Goal: Task Accomplishment & Management: Manage account settings

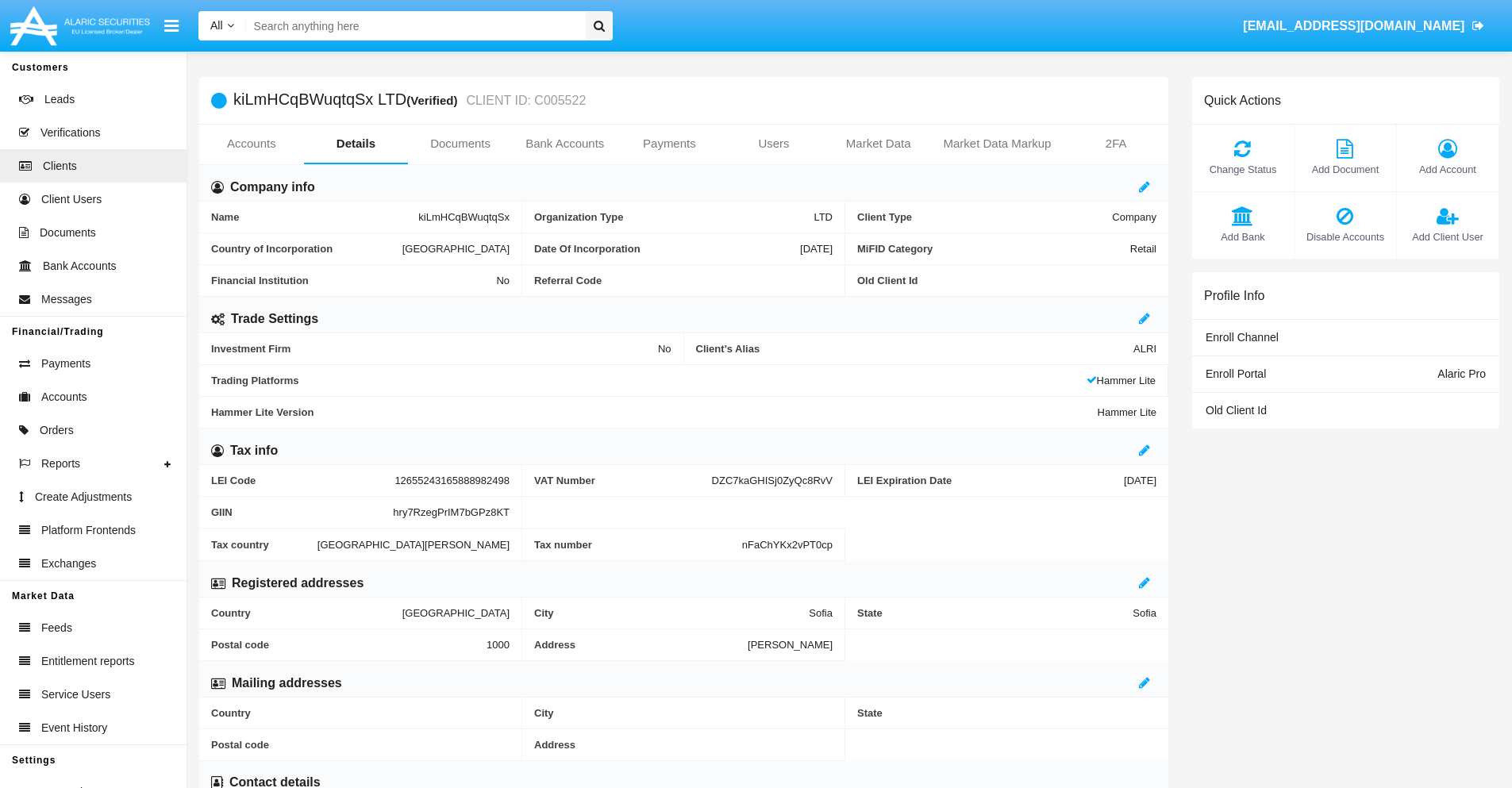
click at [1447, 169] on span "Add Account" at bounding box center [1447, 169] width 85 height 15
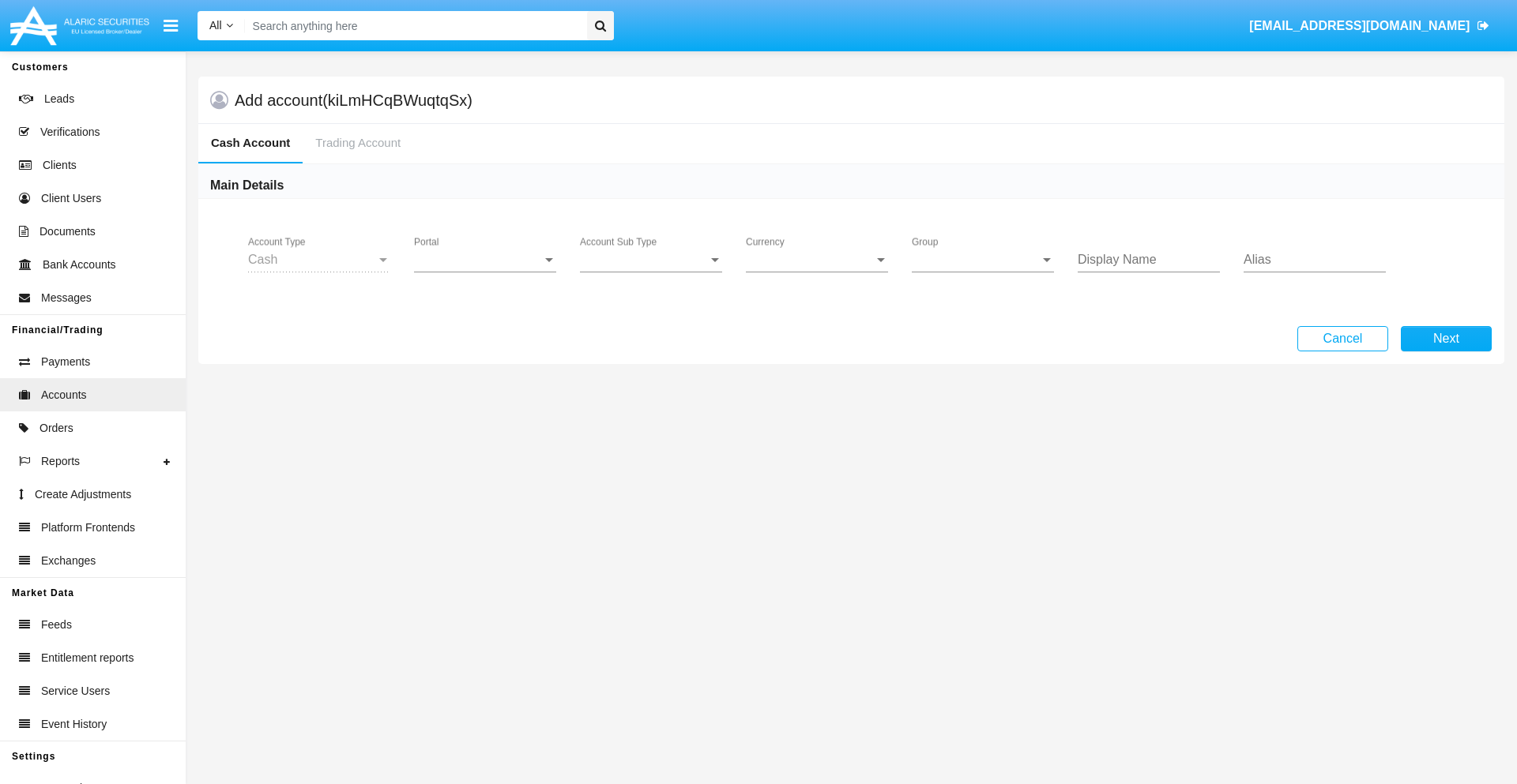
click at [485, 260] on span "Portal" at bounding box center [478, 259] width 128 height 15
click at [487, 271] on span "Alaric Pro" at bounding box center [487, 271] width 146 height 38
click at [651, 260] on span "Account Sub Type" at bounding box center [643, 259] width 128 height 15
click at [651, 271] on span "Trading Cash" at bounding box center [651, 271] width 143 height 38
click at [983, 260] on span "Group" at bounding box center [976, 259] width 128 height 15
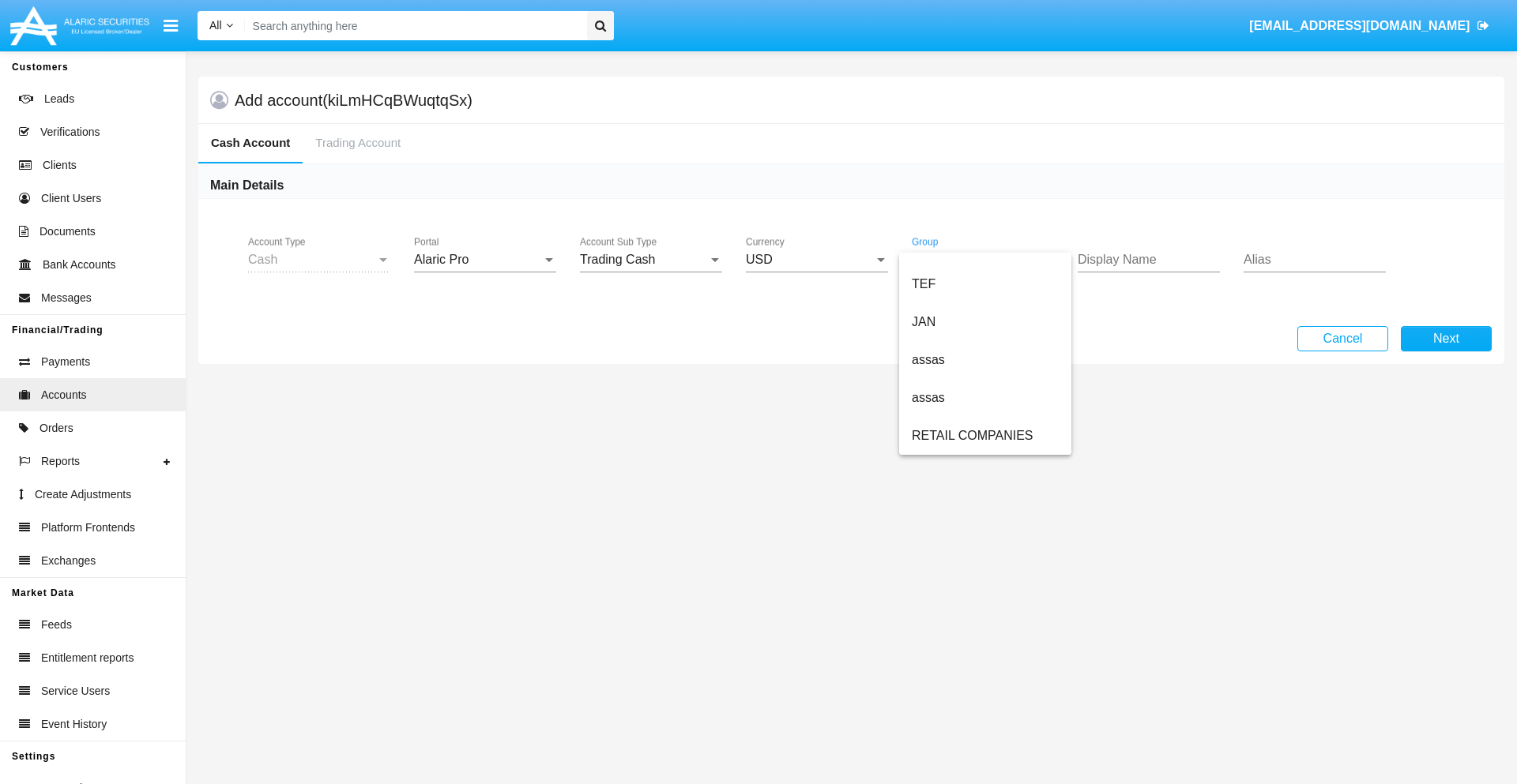
scroll to position [367, 0]
click at [984, 436] on span "ALARIC test" at bounding box center [985, 436] width 147 height 38
type input "teal"
type input "cyan"
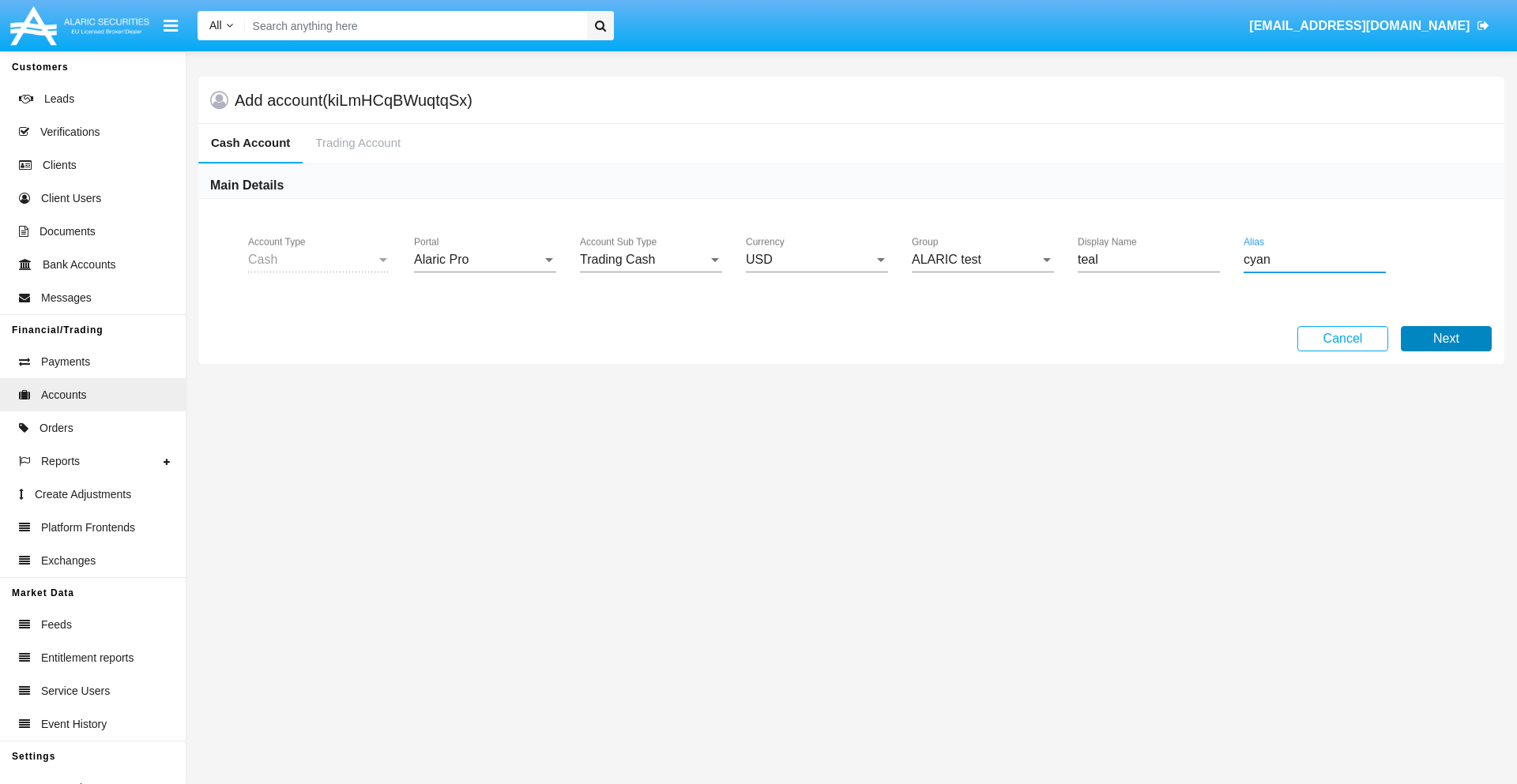
click at [1446, 339] on button "Next" at bounding box center [1447, 338] width 91 height 25
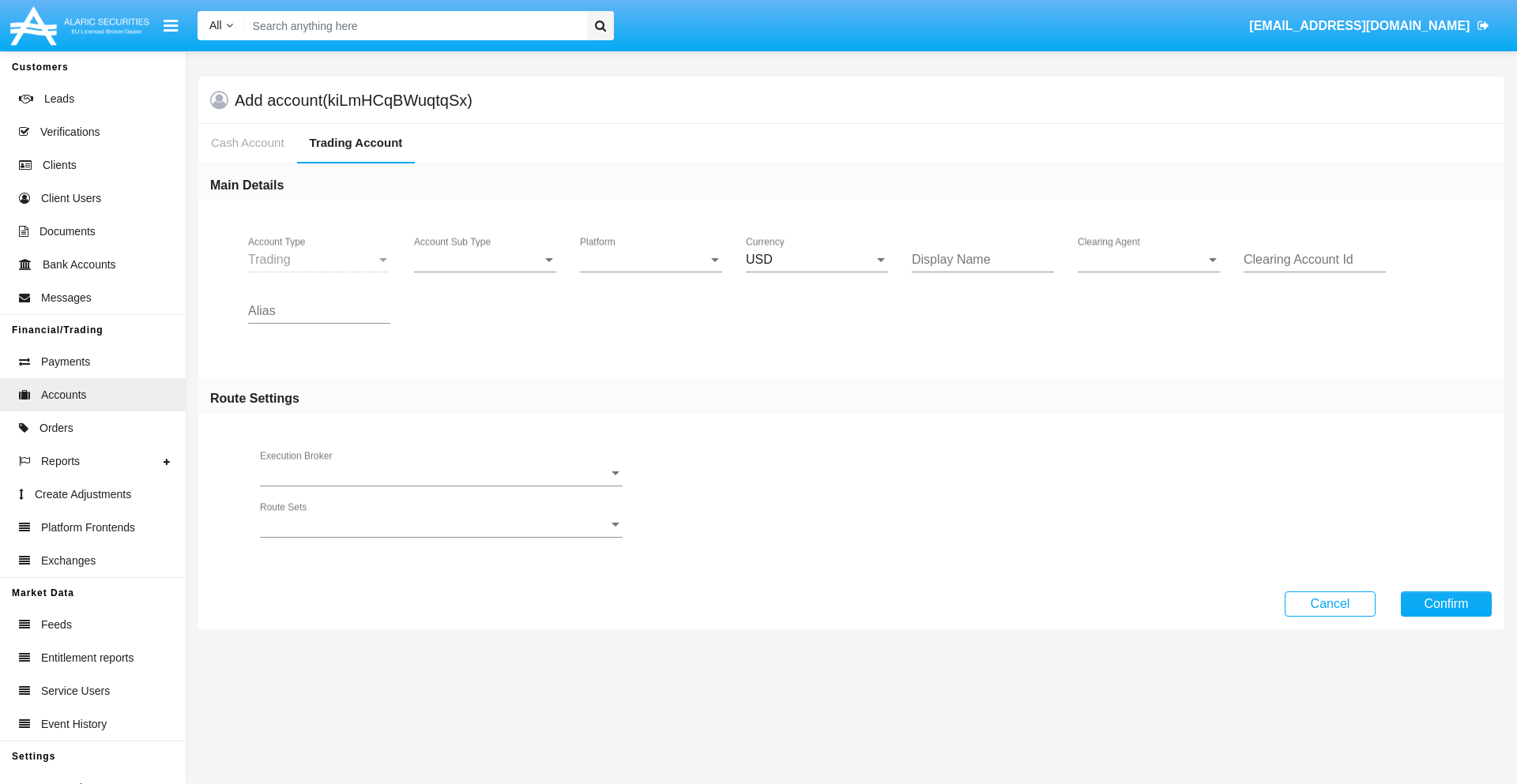
click at [485, 260] on span "Account Sub Type" at bounding box center [478, 259] width 128 height 15
click at [485, 271] on span "Trading" at bounding box center [485, 271] width 143 height 38
click at [651, 260] on span "Platform" at bounding box center [643, 259] width 128 height 15
click at [651, 271] on span "Hammer Lite" at bounding box center [651, 271] width 143 height 38
click at [1148, 260] on span "Clearing Agent" at bounding box center [1142, 259] width 128 height 15
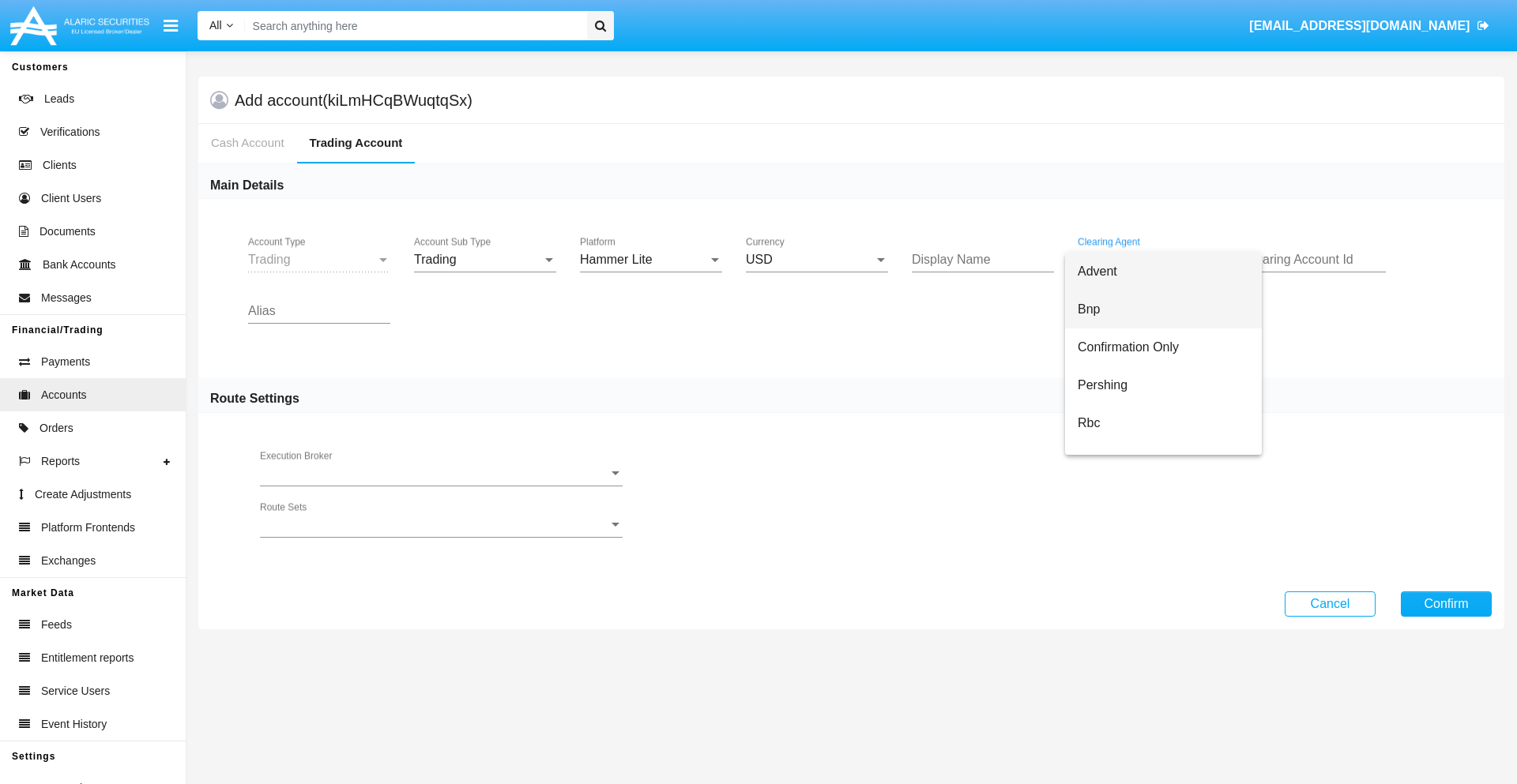
click at [1163, 310] on span "Bnp" at bounding box center [1164, 310] width 172 height 38
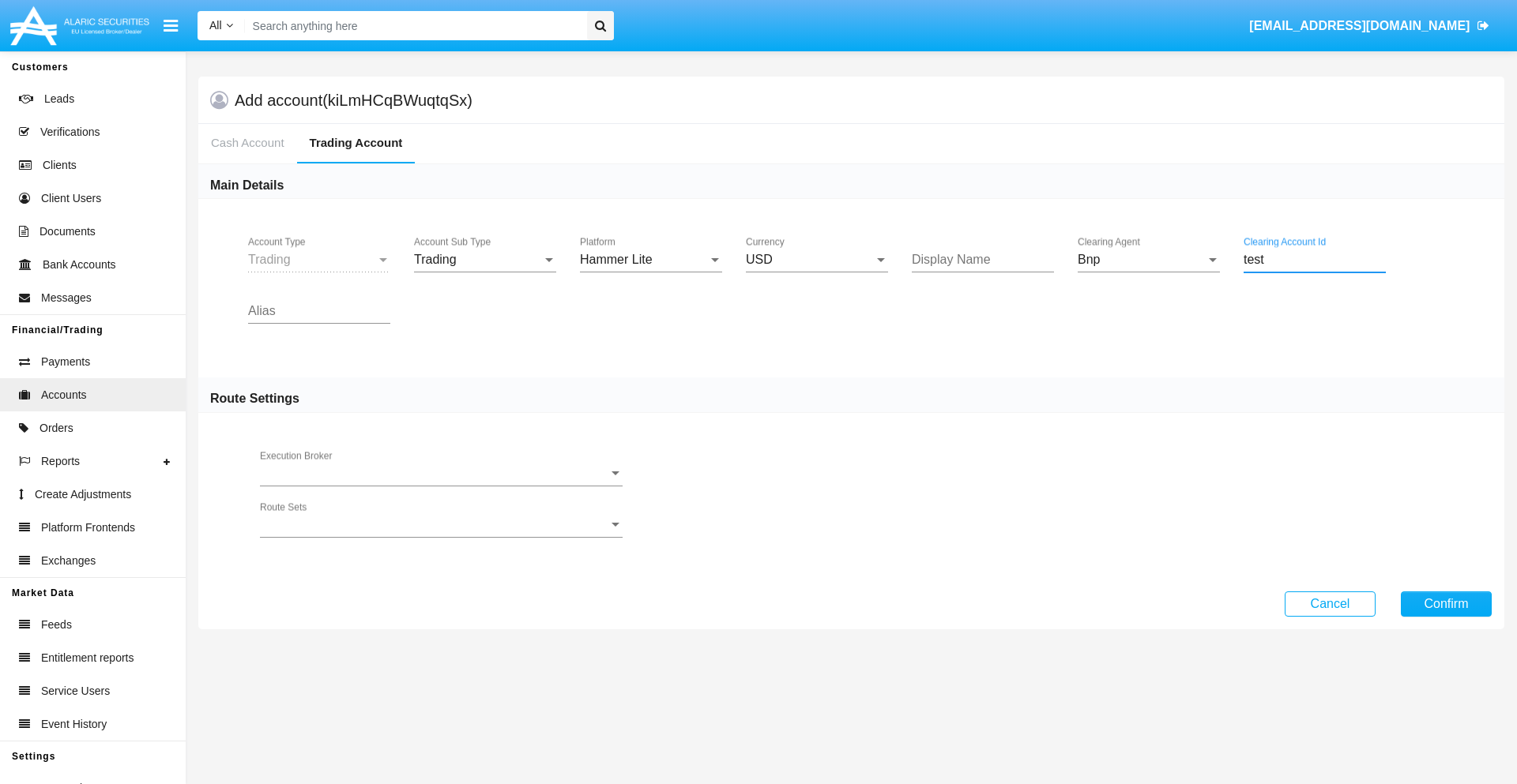
type input "test"
type input "green"
type input "indigo"
click at [1446, 604] on button "Confirm" at bounding box center [1447, 604] width 91 height 25
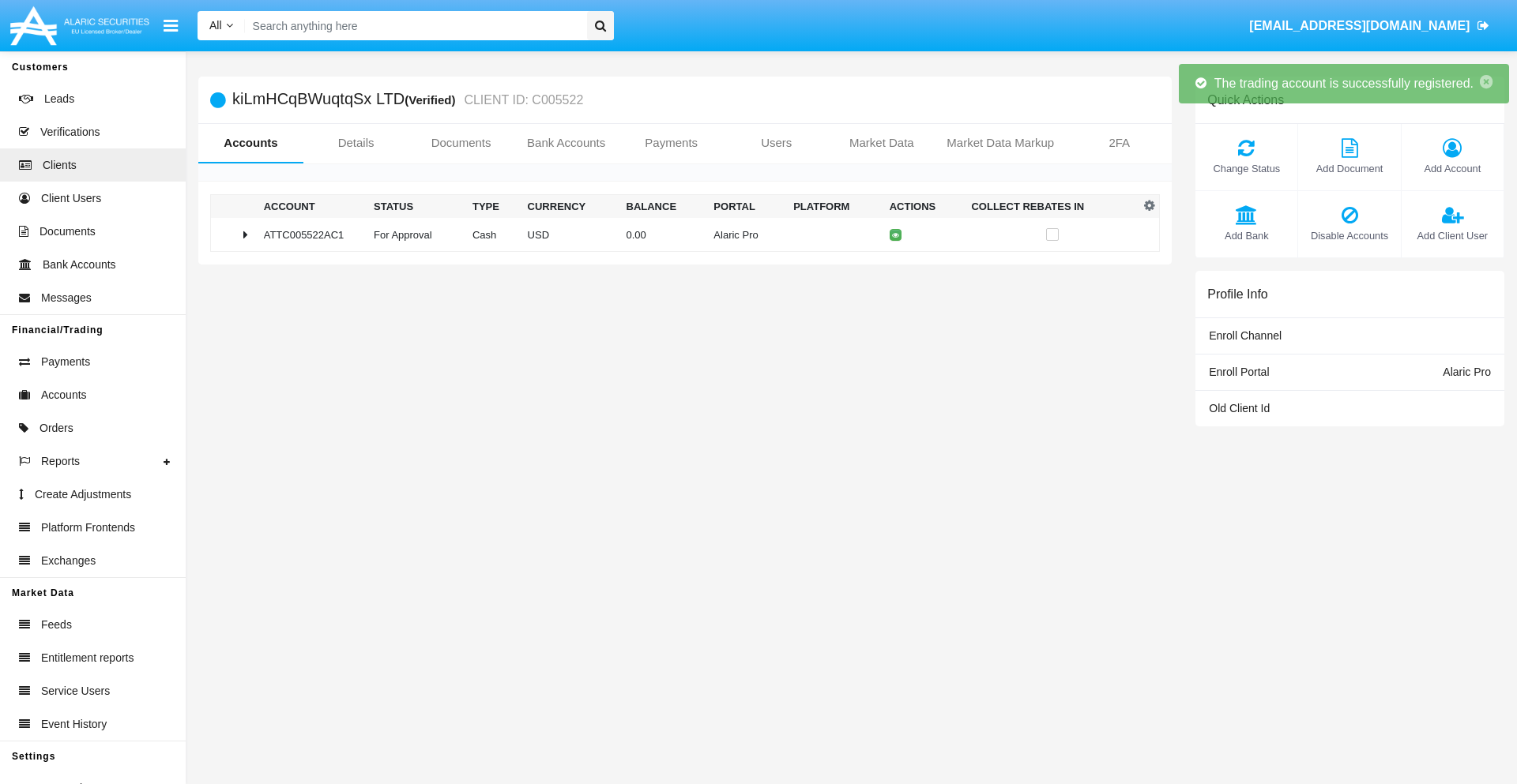
click at [679, 234] on td "0.00" at bounding box center [664, 235] width 88 height 34
click at [896, 234] on icon at bounding box center [899, 235] width 7 height 7
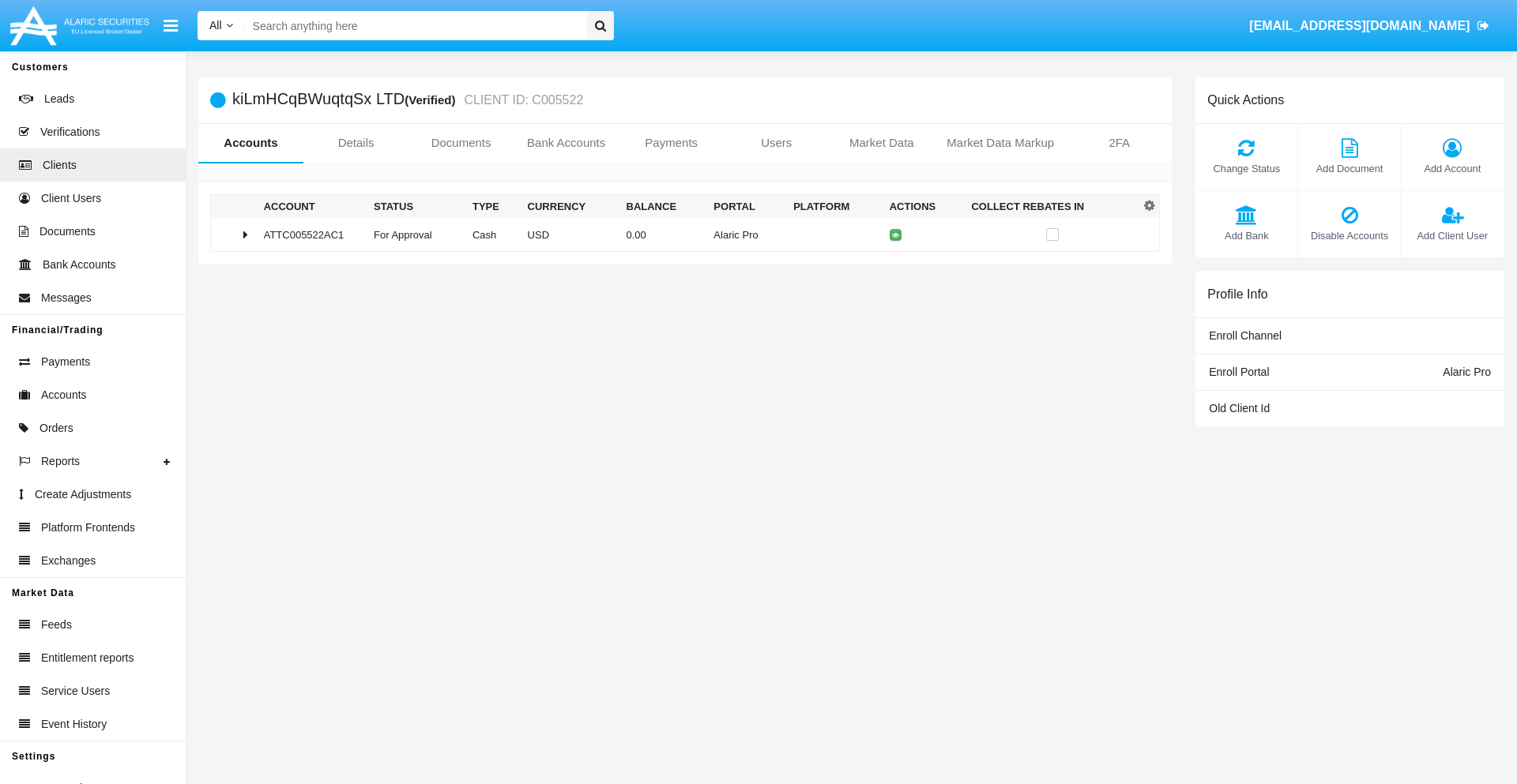
click at [679, 234] on td "0.00" at bounding box center [664, 235] width 88 height 34
click at [896, 268] on icon at bounding box center [899, 268] width 7 height 7
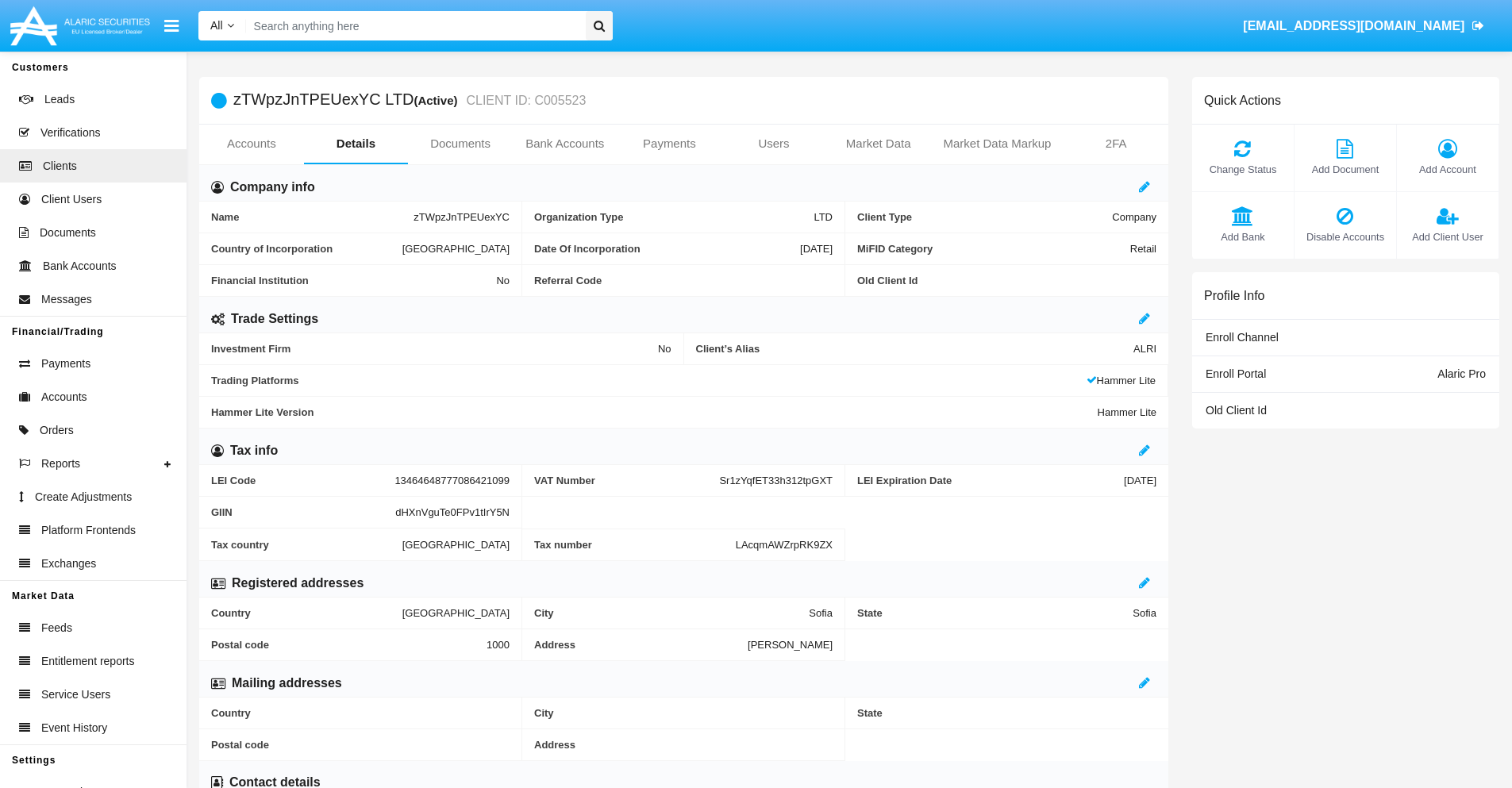
click at [251, 143] on link "Accounts" at bounding box center [251, 143] width 104 height 38
click at [1447, 169] on span "Add Account" at bounding box center [1447, 169] width 85 height 15
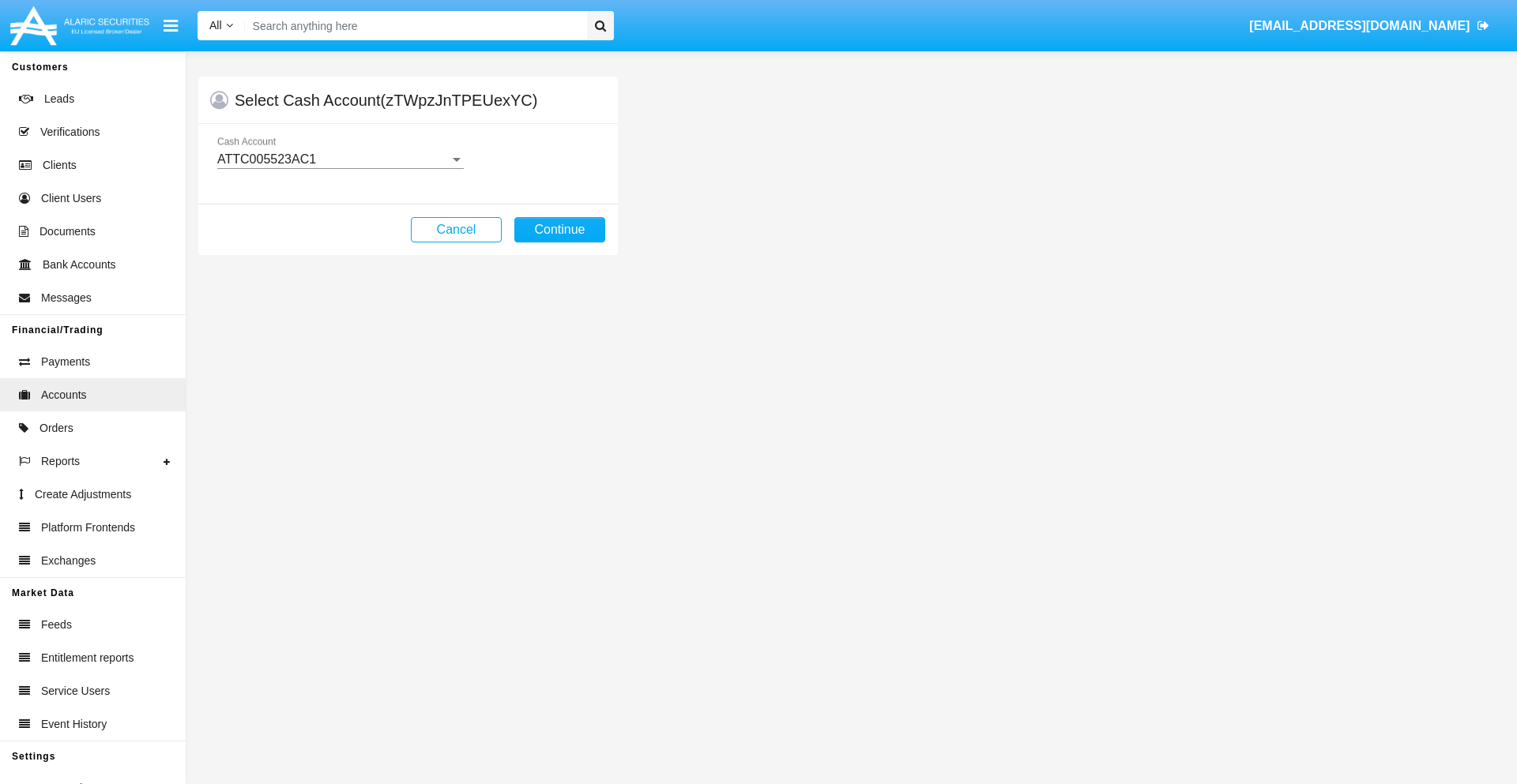
click at [340, 160] on div "ATTC005523AC1" at bounding box center [333, 160] width 232 height 15
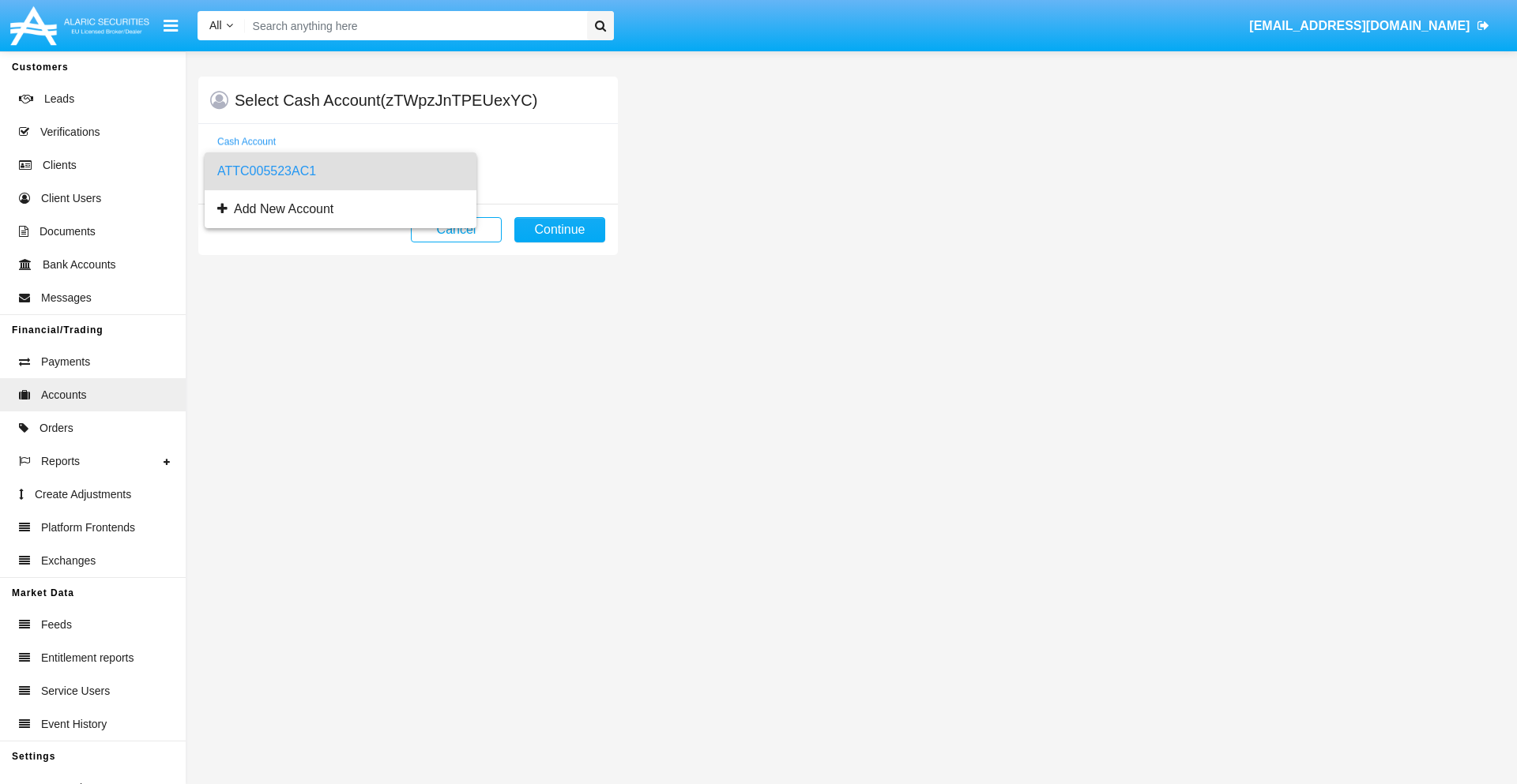
click at [340, 172] on span "ATTC005523AC1" at bounding box center [340, 172] width 247 height 38
click at [559, 230] on button "Continue" at bounding box center [560, 229] width 91 height 25
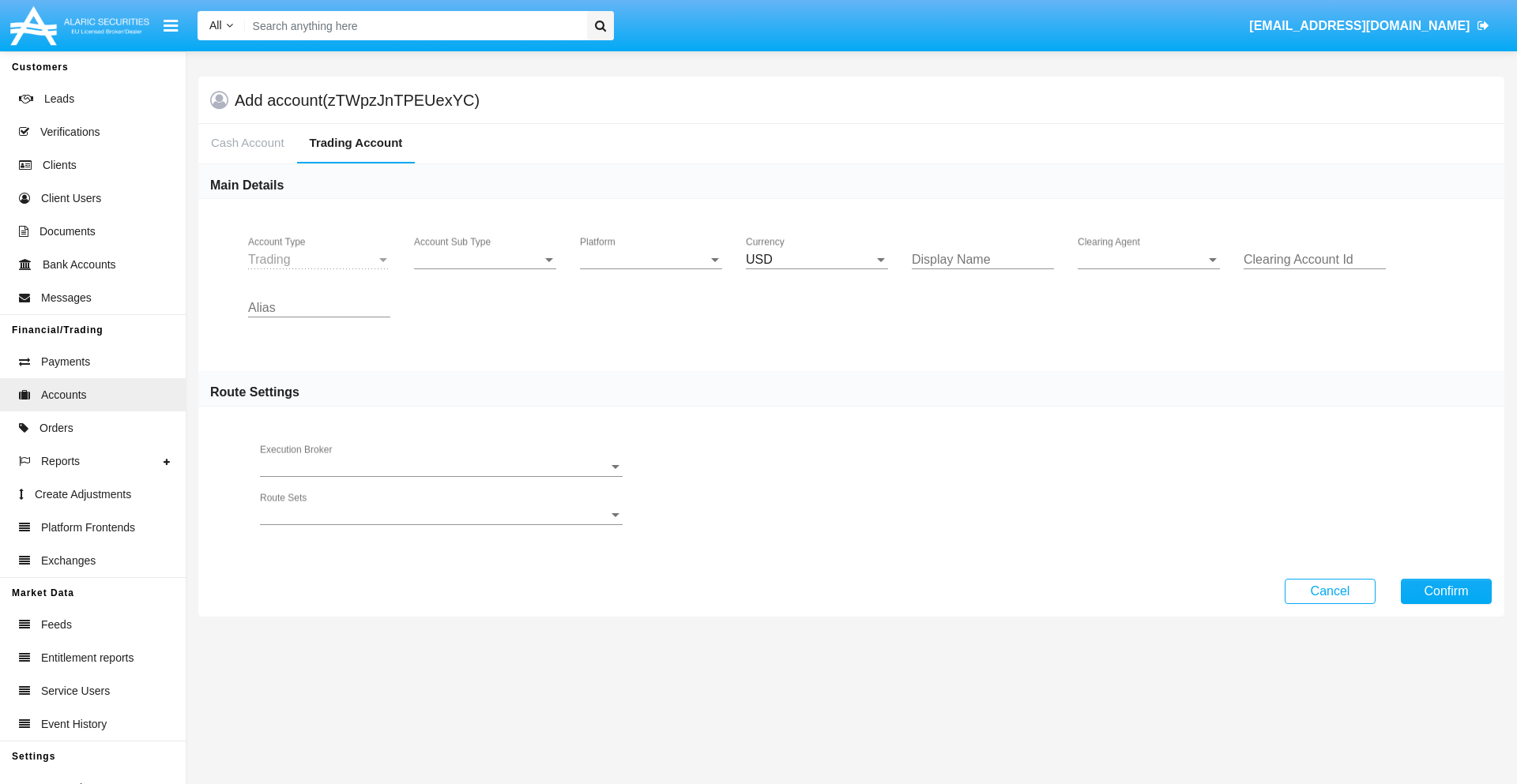
click at [485, 260] on span "Account Sub Type" at bounding box center [478, 259] width 128 height 15
click at [485, 271] on span "Trading" at bounding box center [472, 271] width 117 height 38
click at [651, 260] on span "Platform" at bounding box center [643, 259] width 128 height 15
click at [651, 271] on span "Hammer Lite" at bounding box center [651, 271] width 143 height 38
click at [1148, 260] on span "Clearing Agent" at bounding box center [1142, 259] width 128 height 15
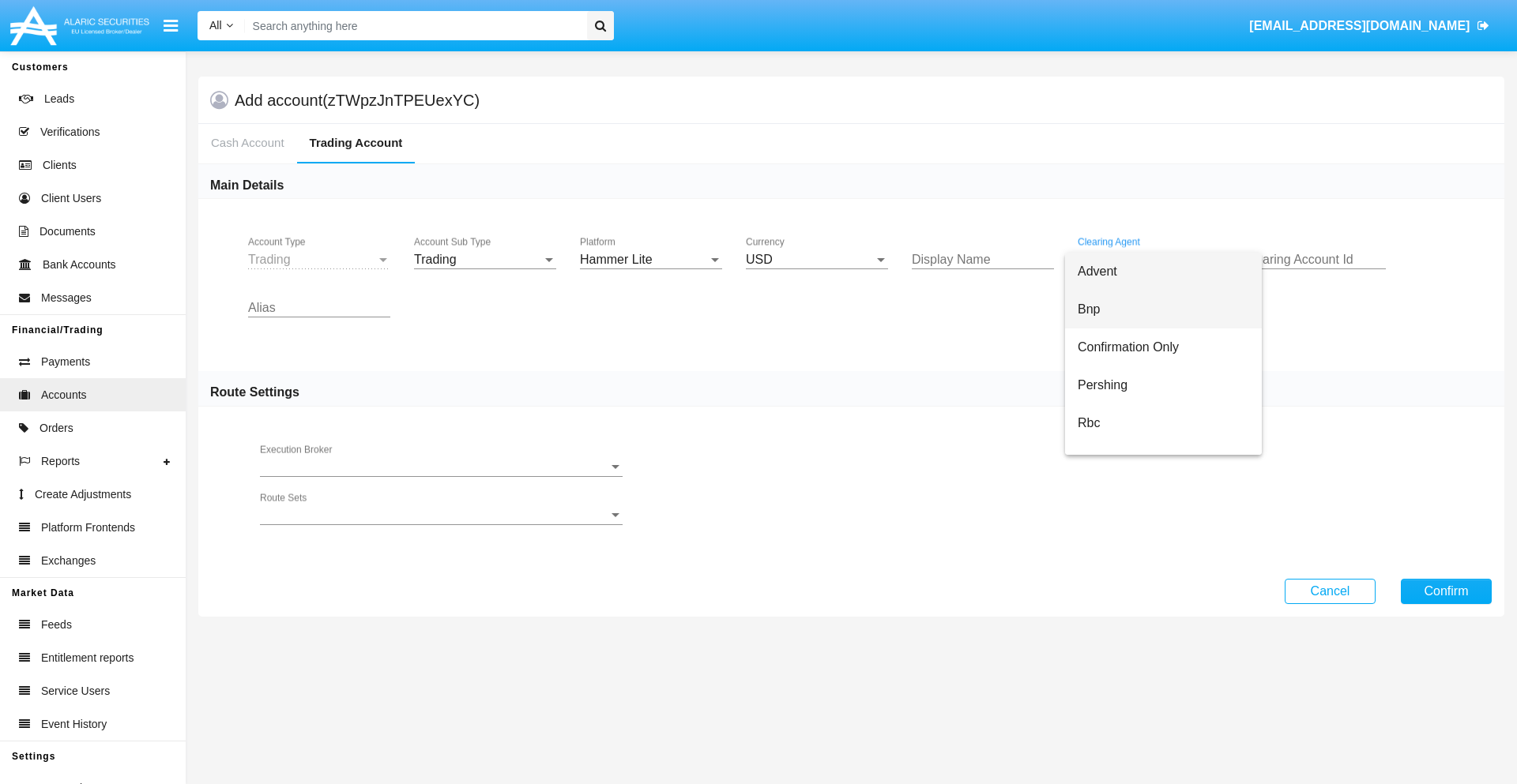
click at [1163, 310] on span "Bnp" at bounding box center [1164, 310] width 172 height 38
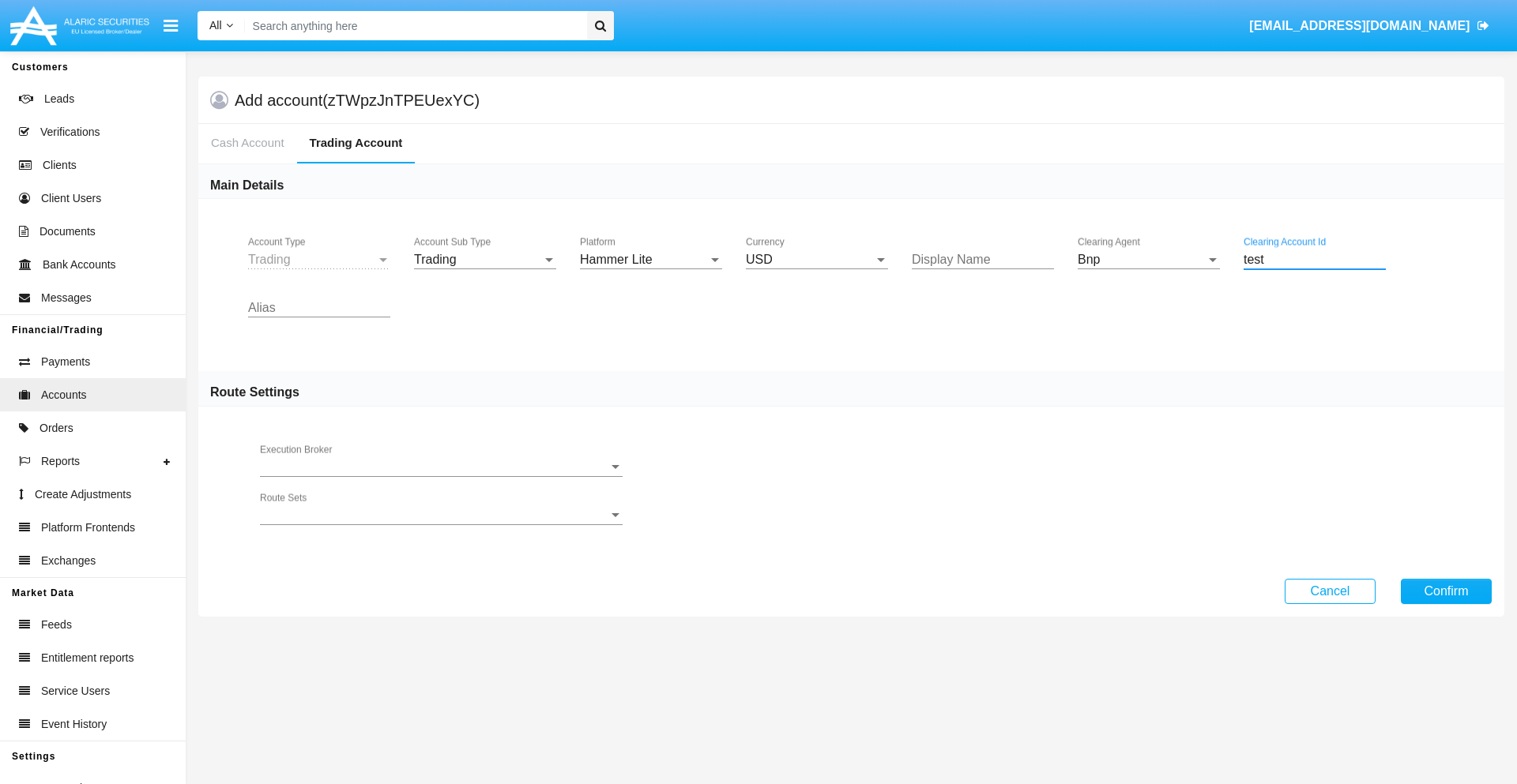
type input "test"
type input "plum"
type input "mint green"
click at [1446, 591] on button "Confirm" at bounding box center [1447, 591] width 91 height 25
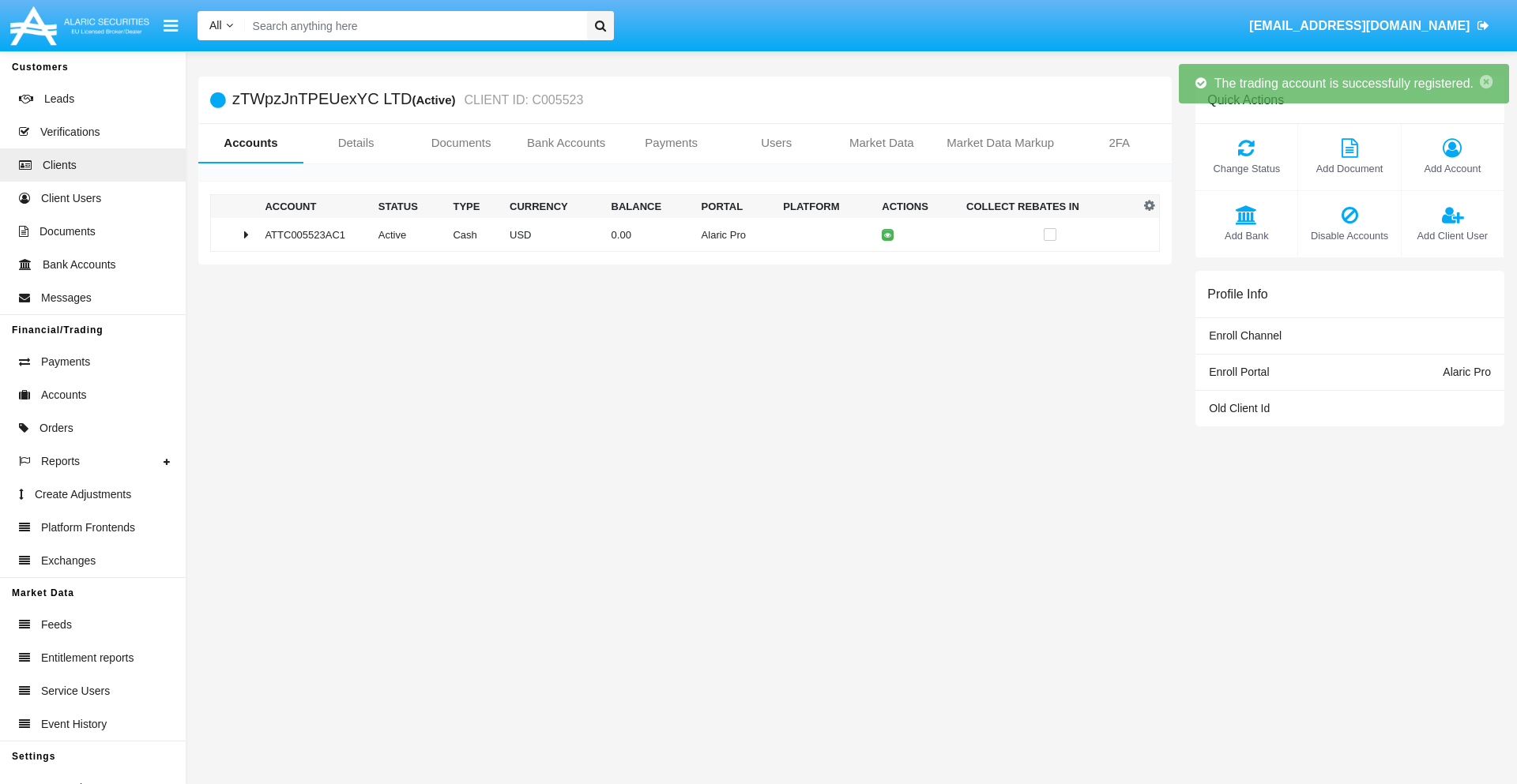
click at [679, 234] on td "0.00" at bounding box center [650, 235] width 90 height 34
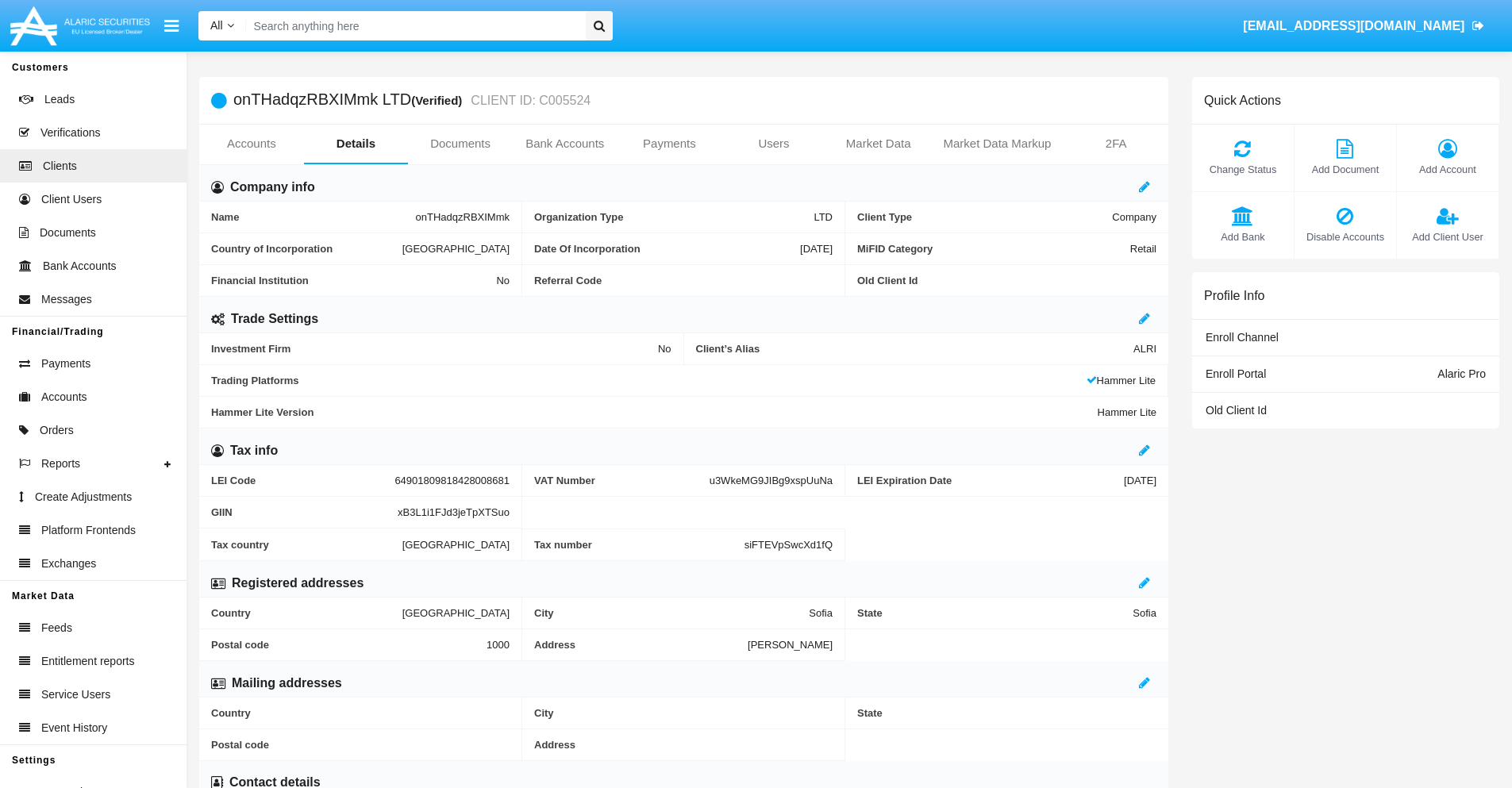
click at [251, 143] on link "Accounts" at bounding box center [251, 143] width 104 height 38
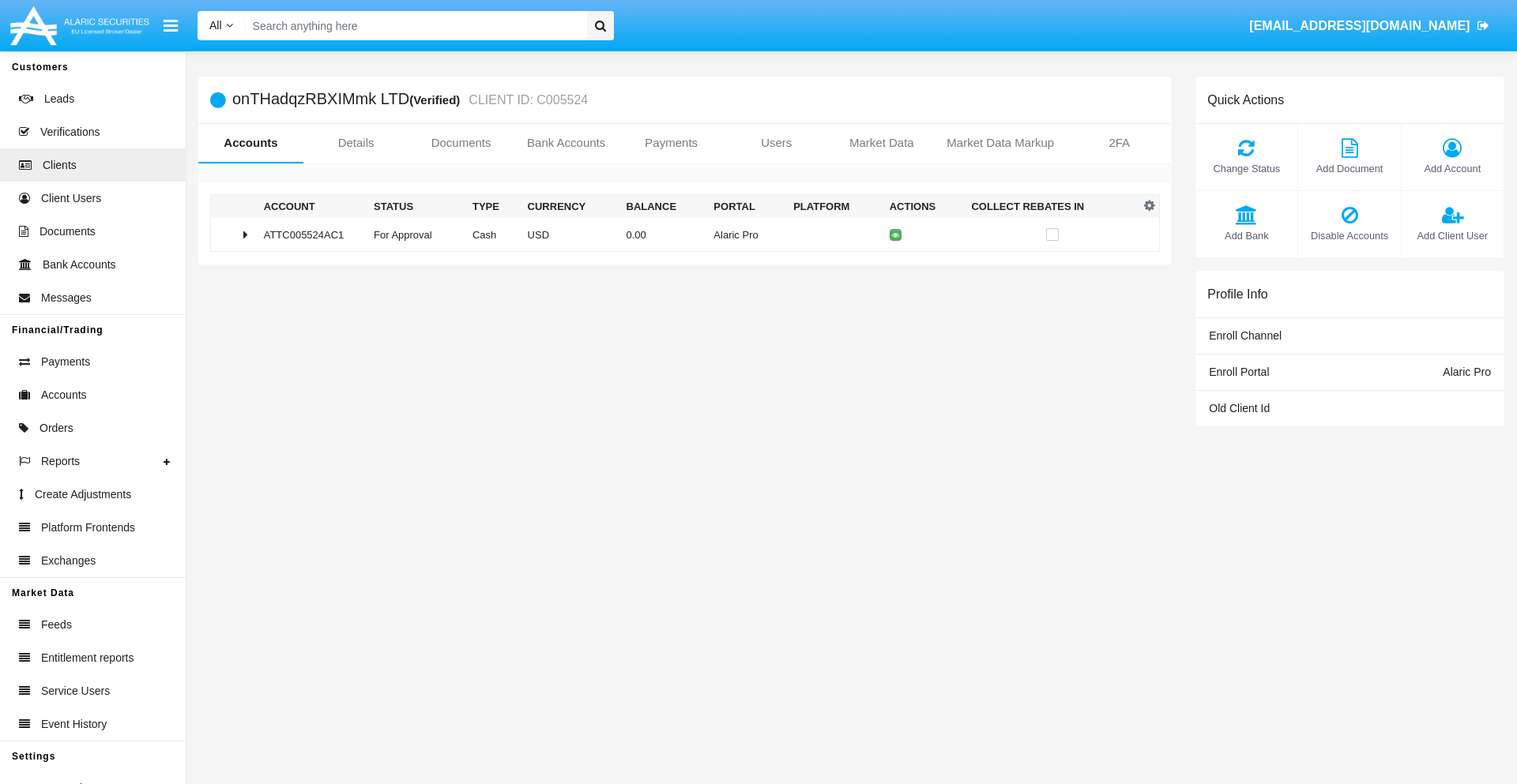
click at [1246, 168] on span "Change Status" at bounding box center [1246, 168] width 86 height 15
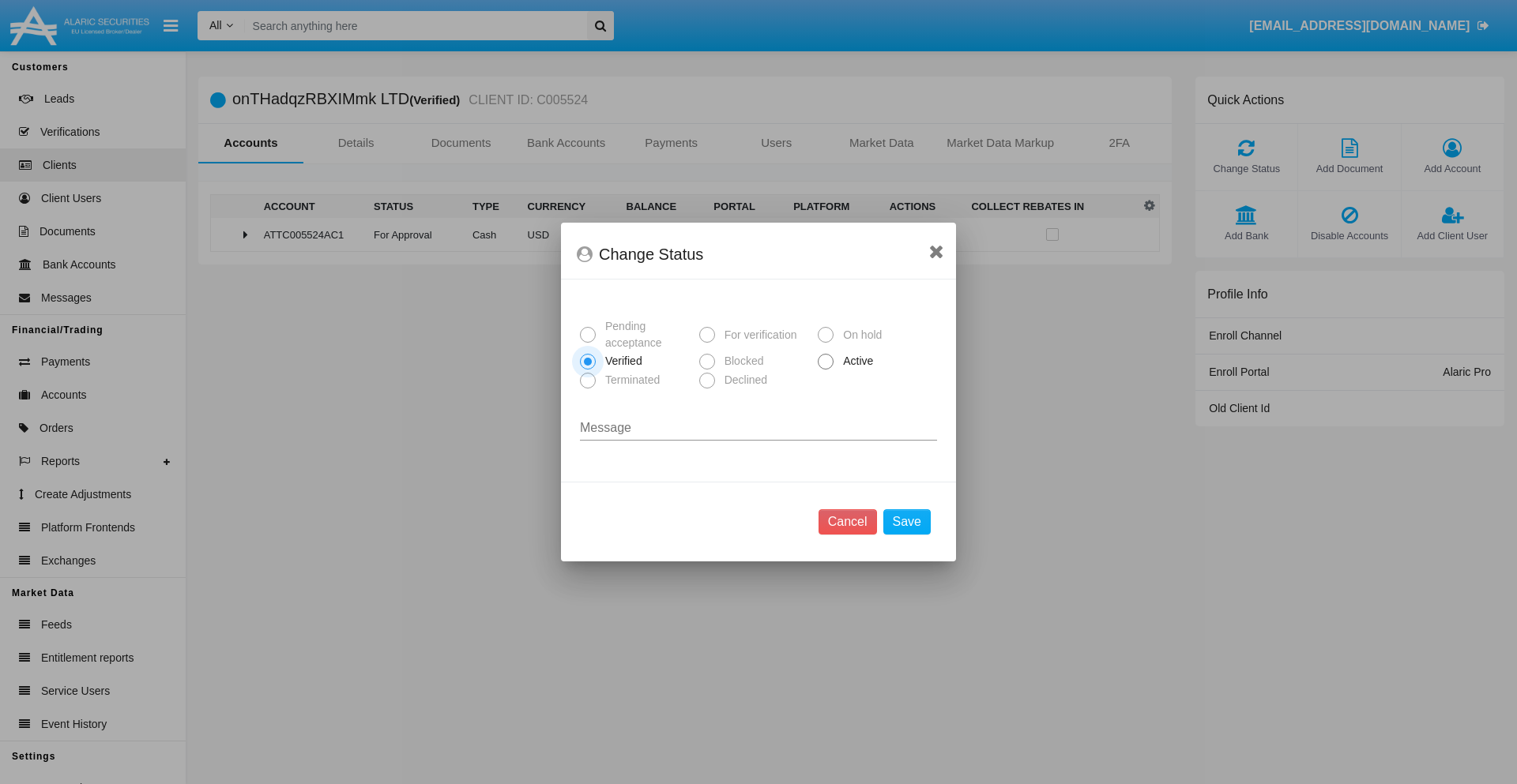
click at [855, 361] on span "Active" at bounding box center [855, 361] width 44 height 16
click at [826, 370] on input "Active" at bounding box center [825, 370] width 1 height 1
radio input "true"
click at [906, 522] on button "Save" at bounding box center [906, 521] width 47 height 25
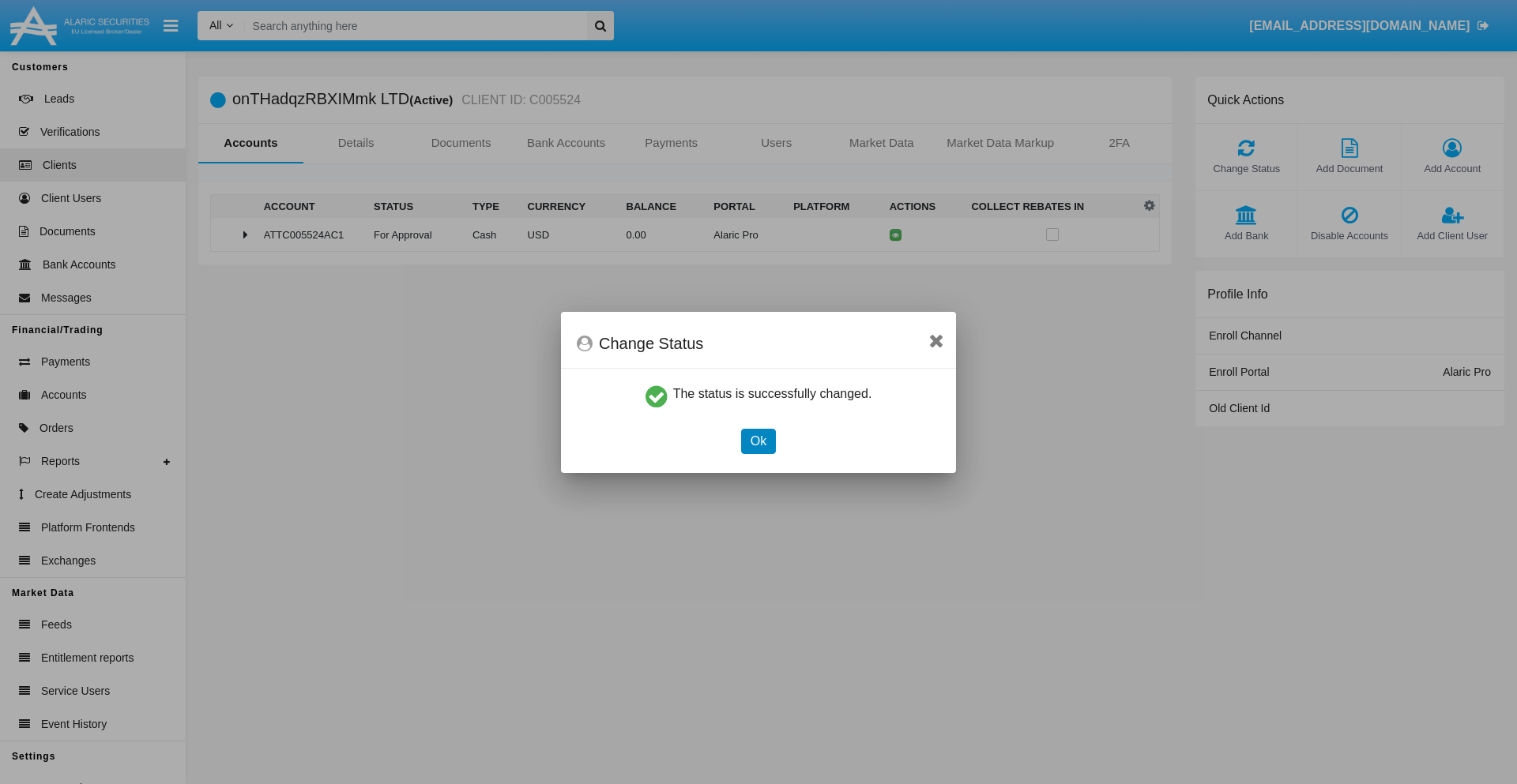
click at [758, 441] on button "Ok" at bounding box center [758, 441] width 34 height 25
